Goal: Check status: Check status

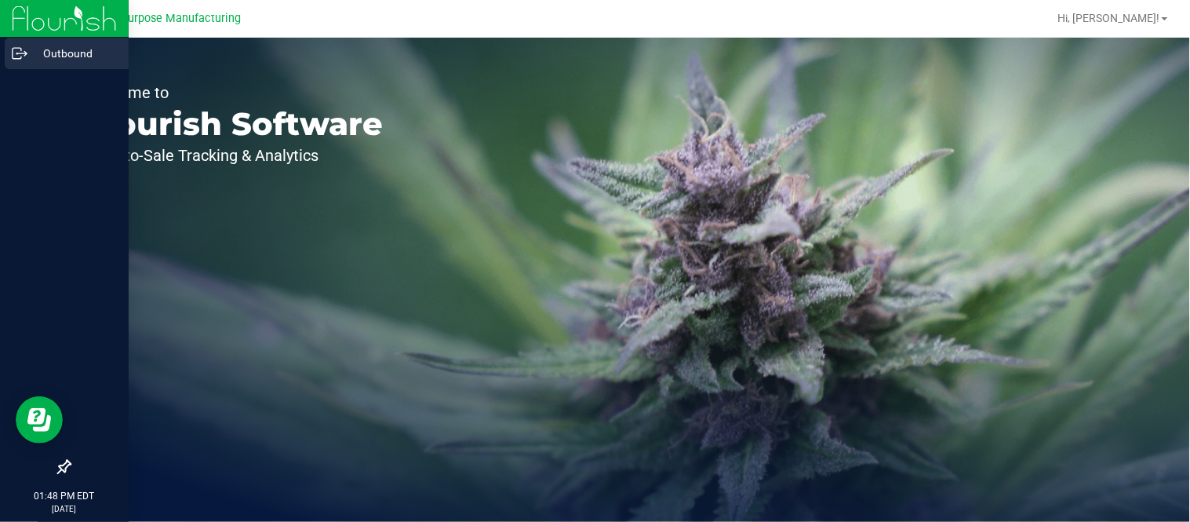
click at [20, 51] on icon at bounding box center [20, 54] width 16 height 16
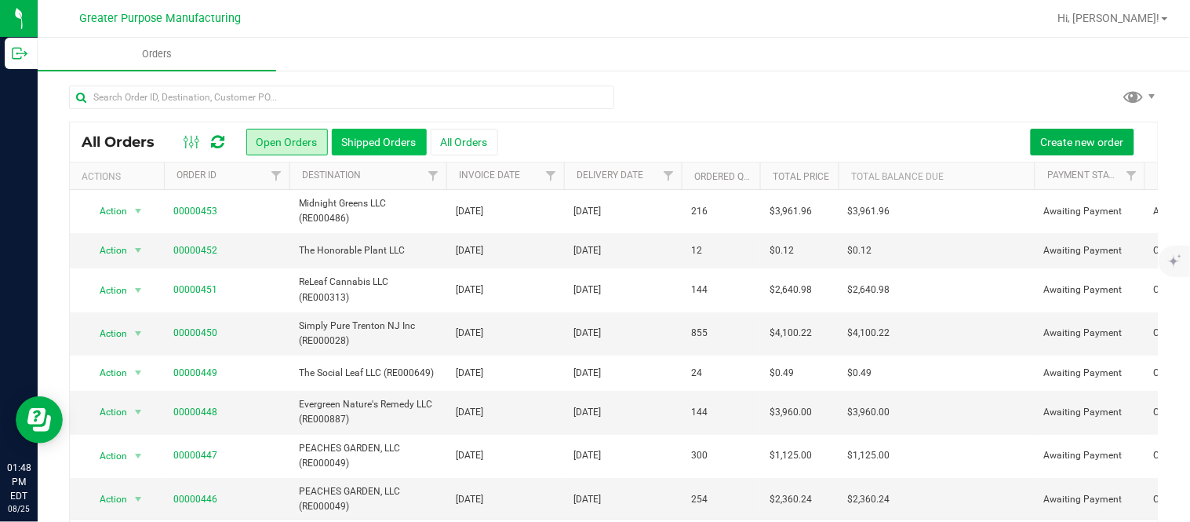
click at [390, 136] on button "Shipped Orders" at bounding box center [379, 142] width 95 height 27
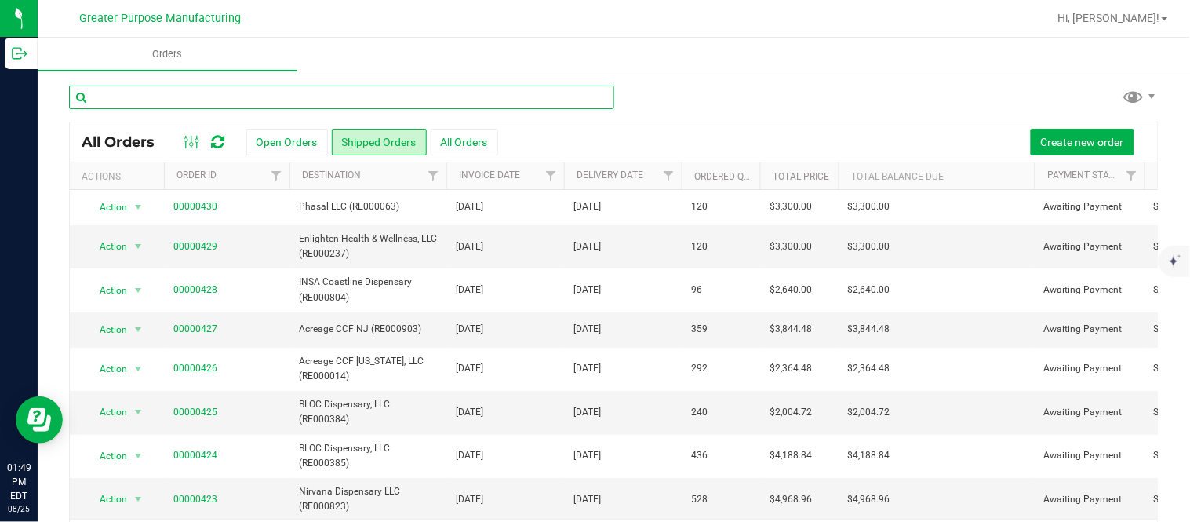
click at [269, 100] on input "text" at bounding box center [341, 98] width 545 height 24
paste input "453"
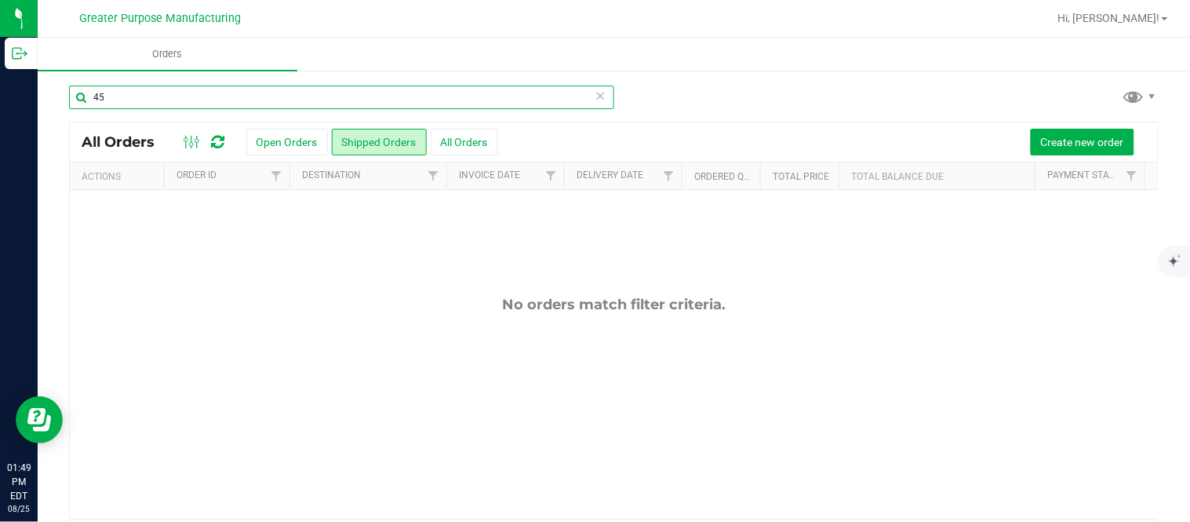
type input "4"
paste input "428"
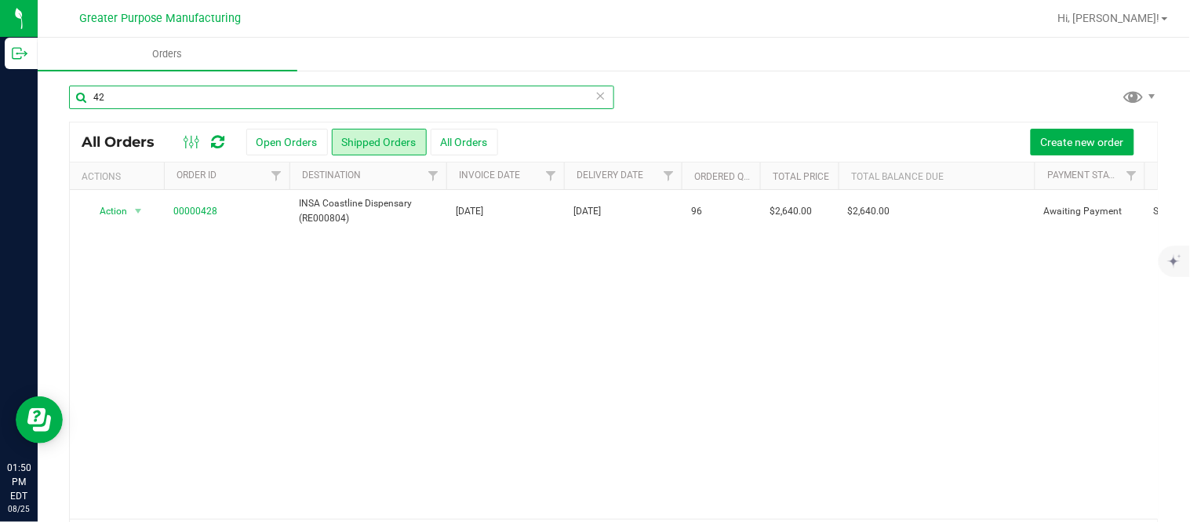
type input "4"
paste input "397"
type input "3"
paste input "429"
type input "4"
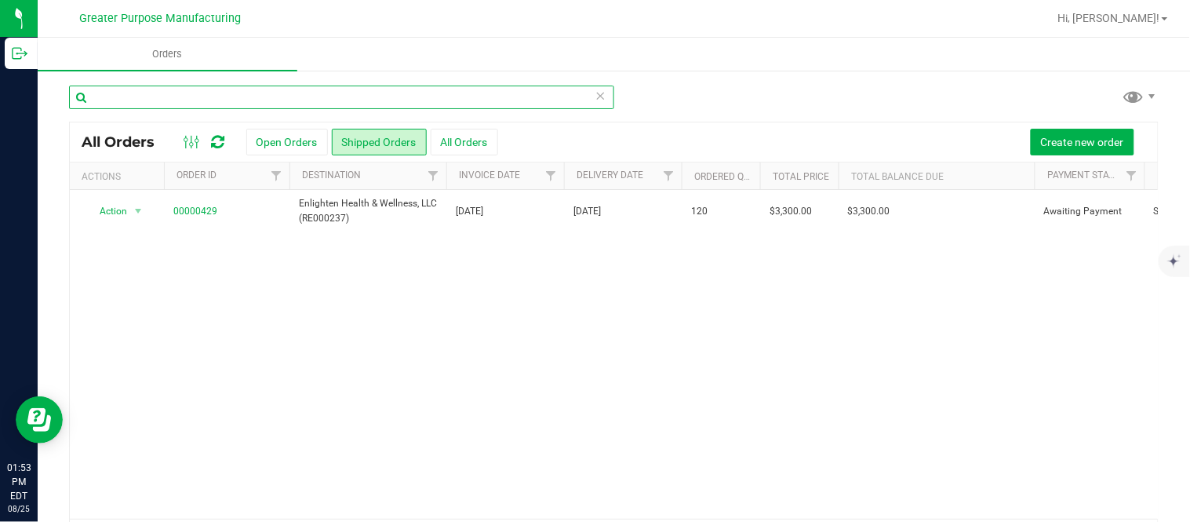
paste input "430"
type input "4"
paste input "453"
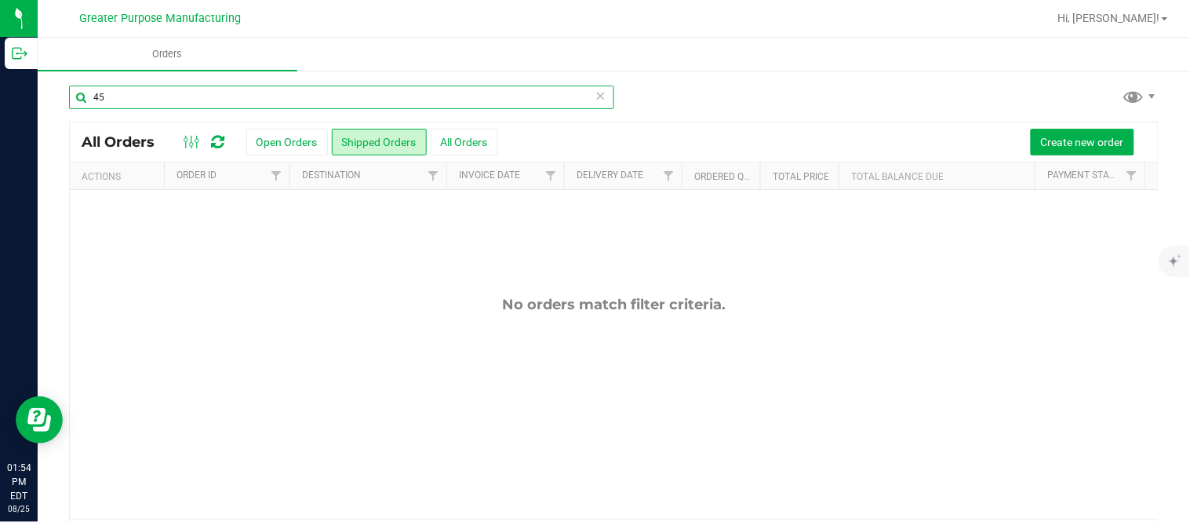
type input "4"
paste input "275"
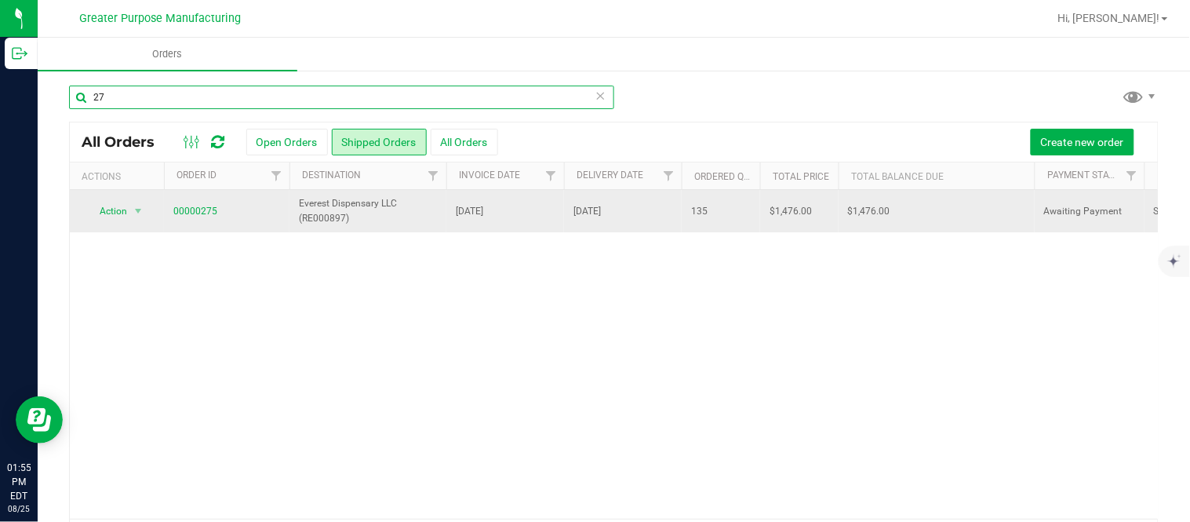
type input "2"
paste input "270"
type input "2"
paste input "292"
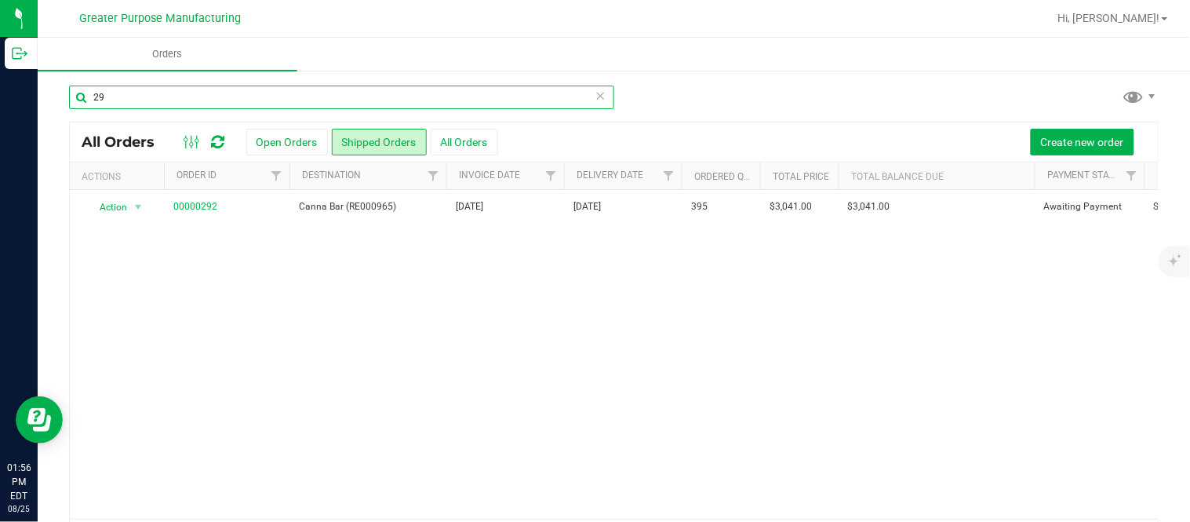
type input "2"
paste input "402"
type input "4"
paste input "376"
type input "3"
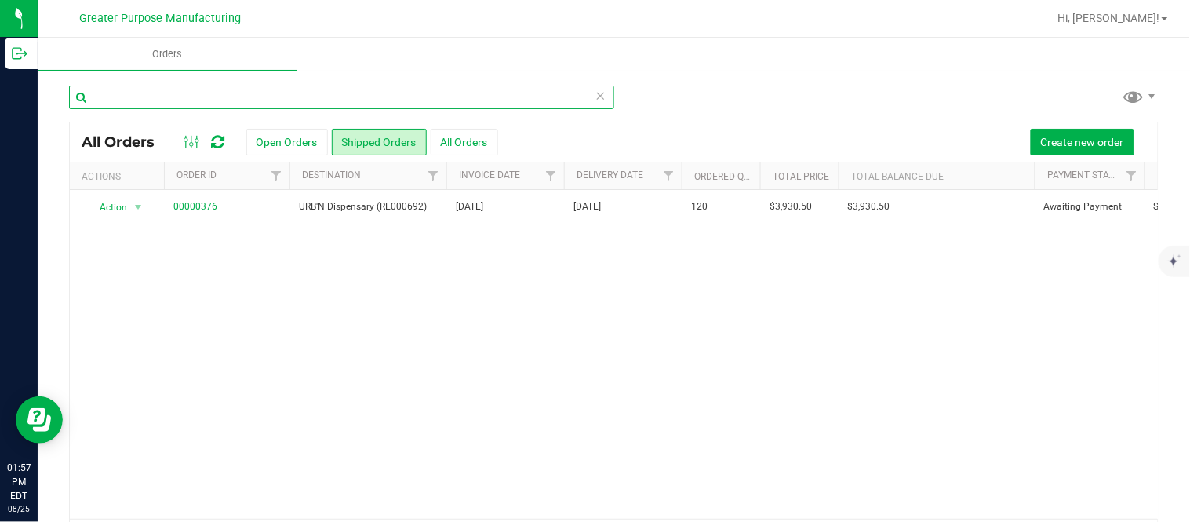
paste input "432"
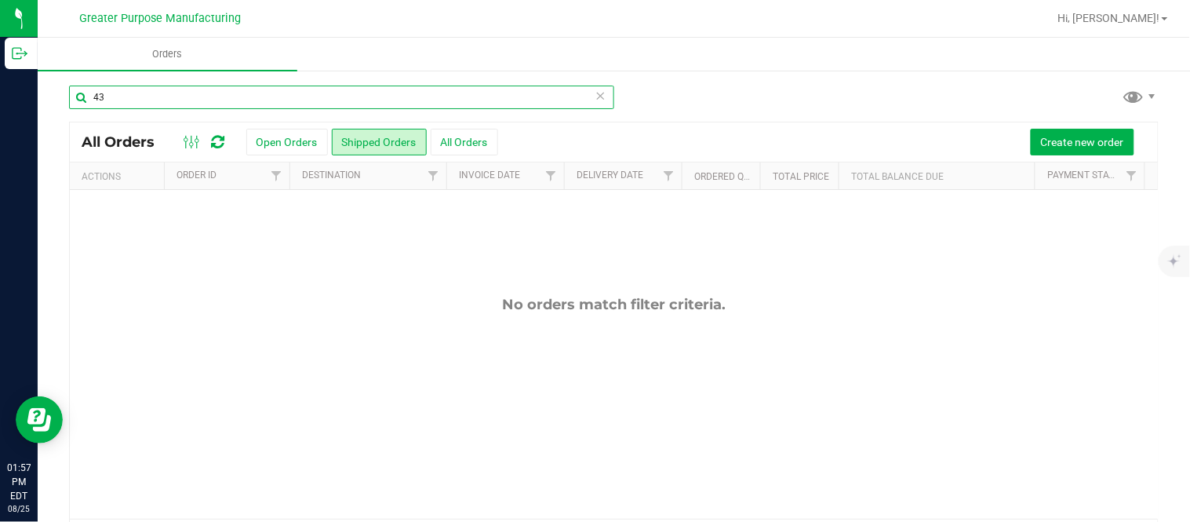
type input "4"
paste input "433"
type input "4"
paste input "434"
type input "4"
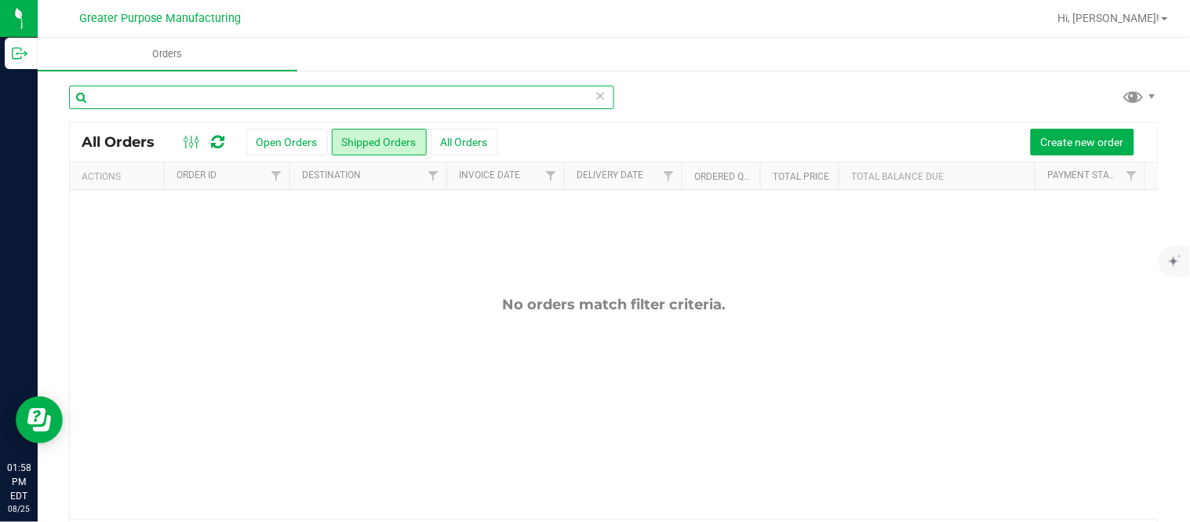
paste input "399"
type input "3"
paste input "447"
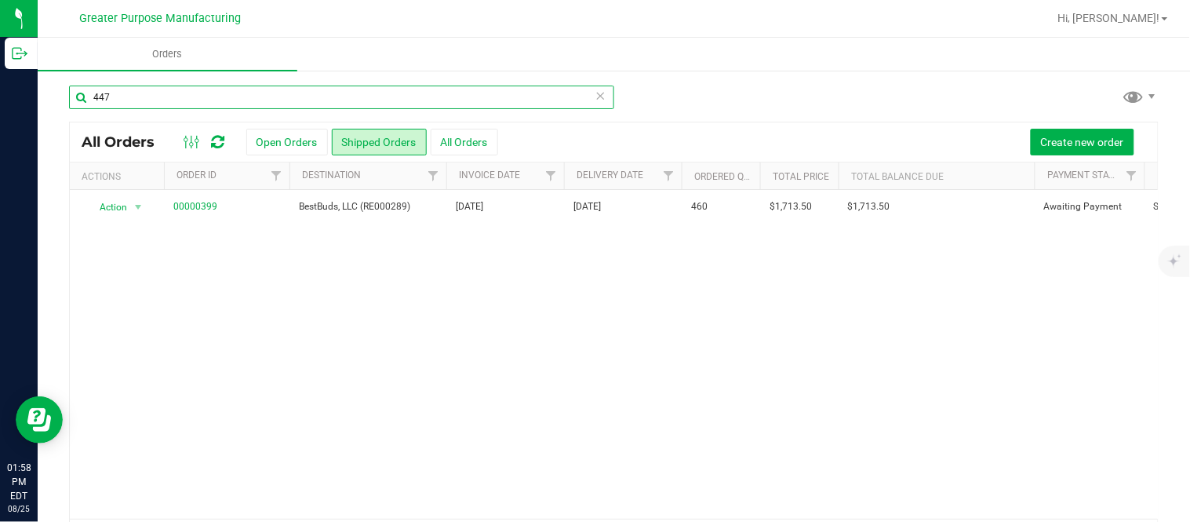
type input "447"
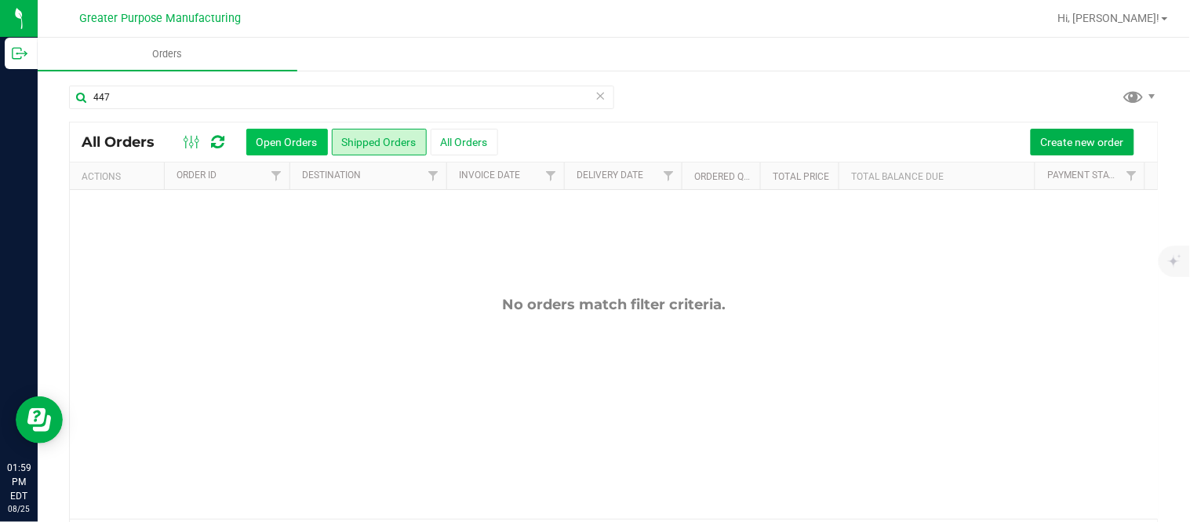
click at [296, 137] on button "Open Orders" at bounding box center [287, 142] width 82 height 27
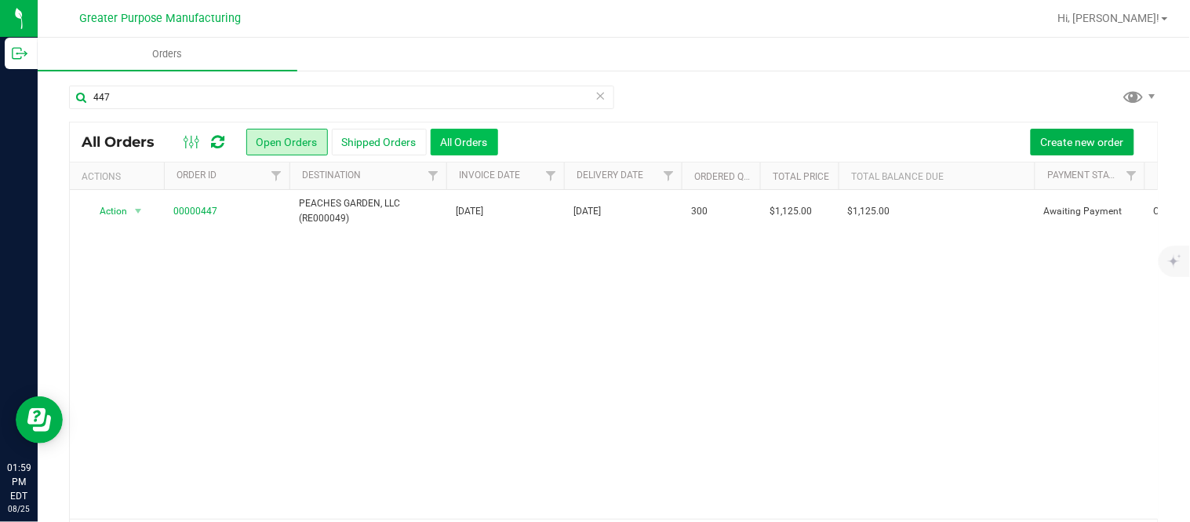
click at [460, 148] on button "All Orders" at bounding box center [464, 142] width 67 height 27
click at [293, 144] on button "Open Orders" at bounding box center [287, 142] width 82 height 27
click at [596, 94] on icon at bounding box center [601, 95] width 11 height 19
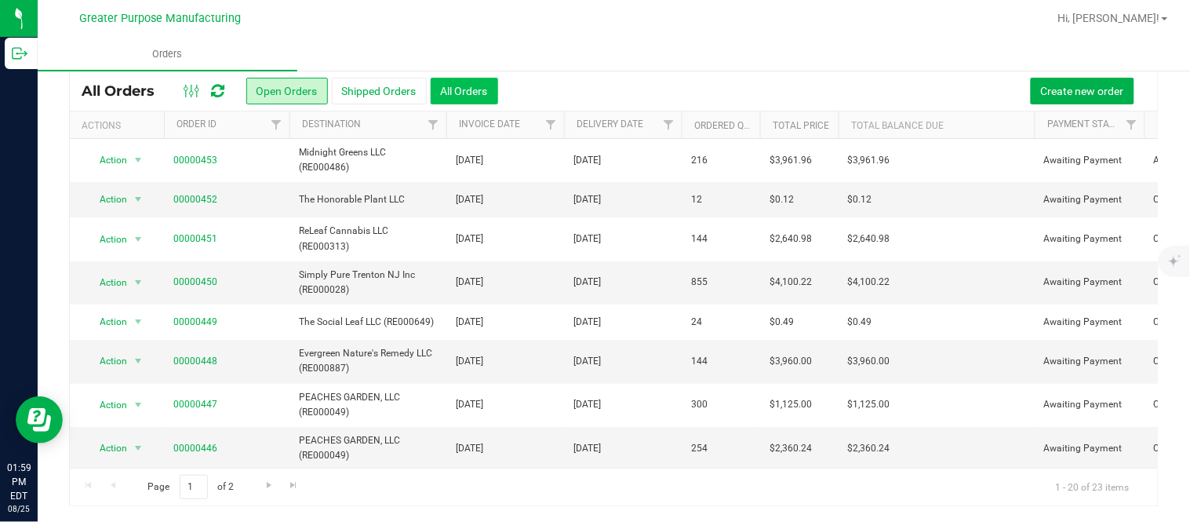
click at [463, 91] on button "All Orders" at bounding box center [464, 91] width 67 height 27
